Goal: Book appointment/travel/reservation

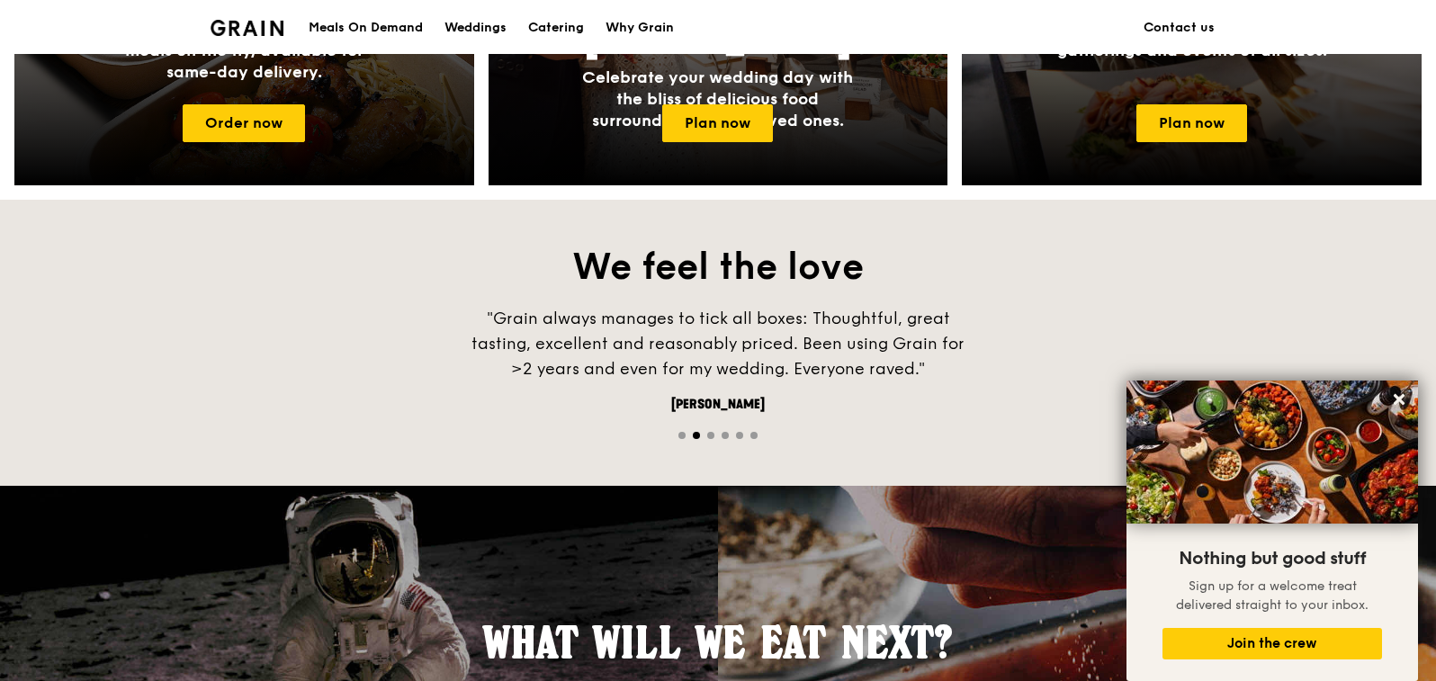
scroll to position [911, 0]
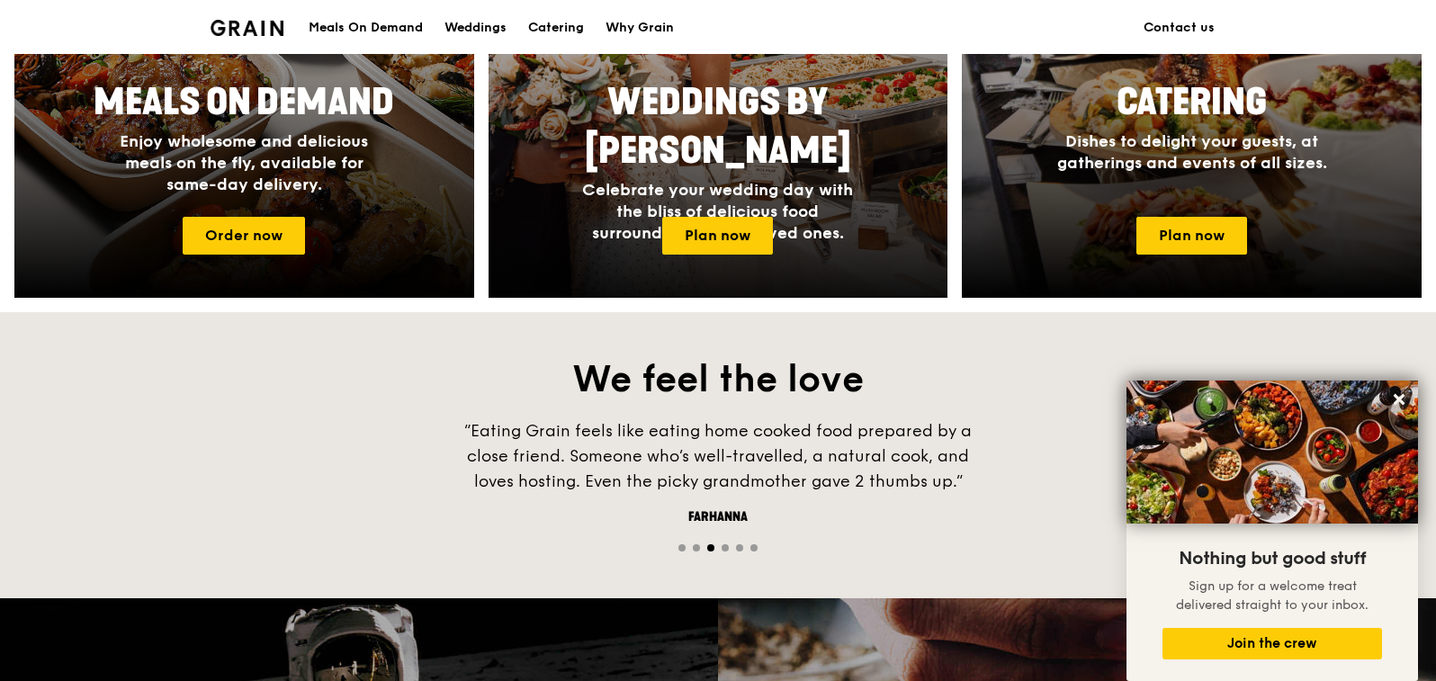
click at [748, 180] on span "Celebrate your wedding day with the bliss of delicious food surrounded by your …" at bounding box center [717, 211] width 271 height 63
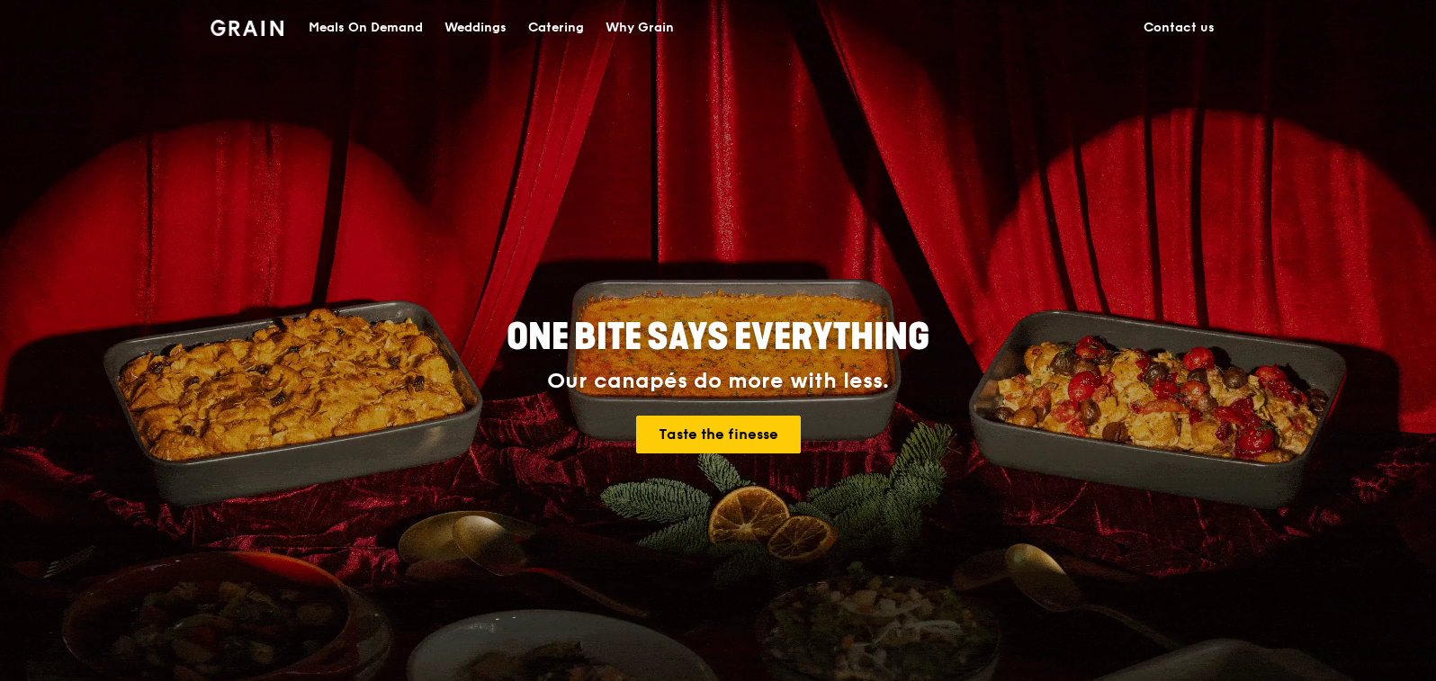
click at [478, 24] on div "Weddings" at bounding box center [475, 28] width 62 height 54
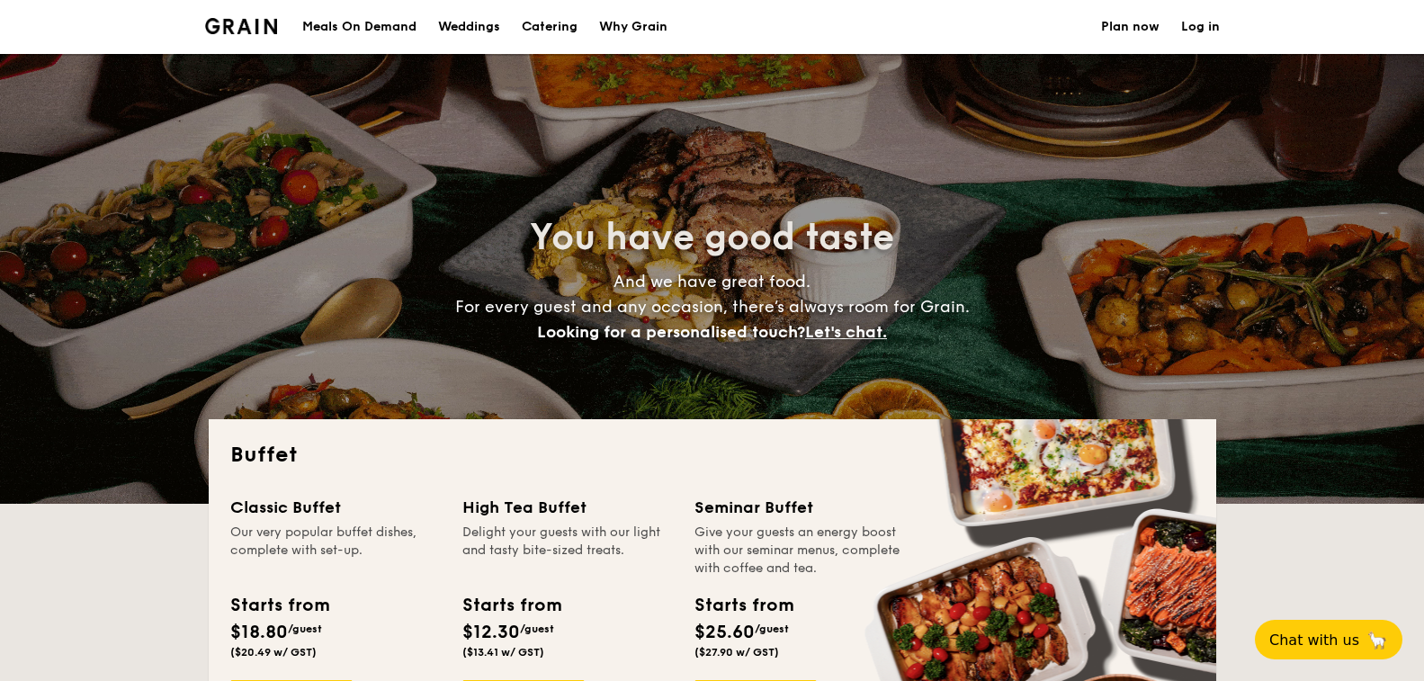
select select
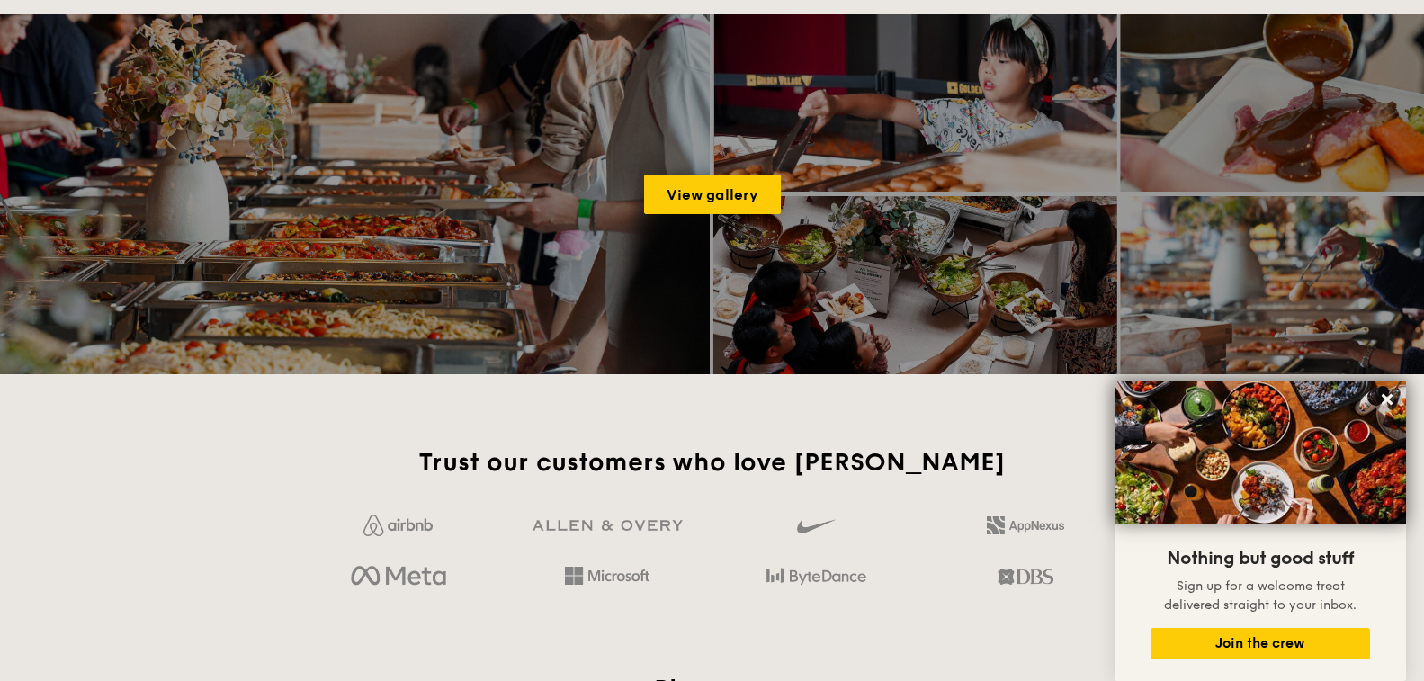
scroll to position [2249, 0]
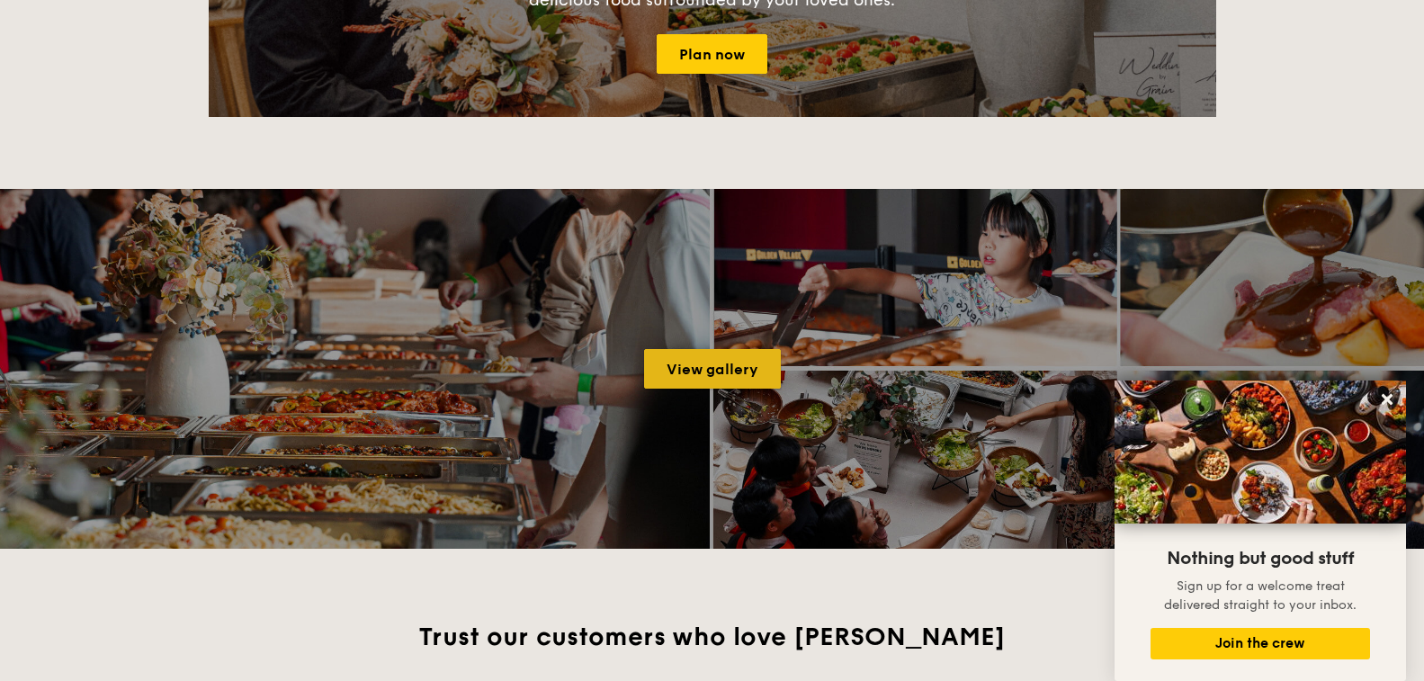
click at [728, 362] on link "View gallery" at bounding box center [712, 369] width 137 height 40
